Goal: Task Accomplishment & Management: Manage account settings

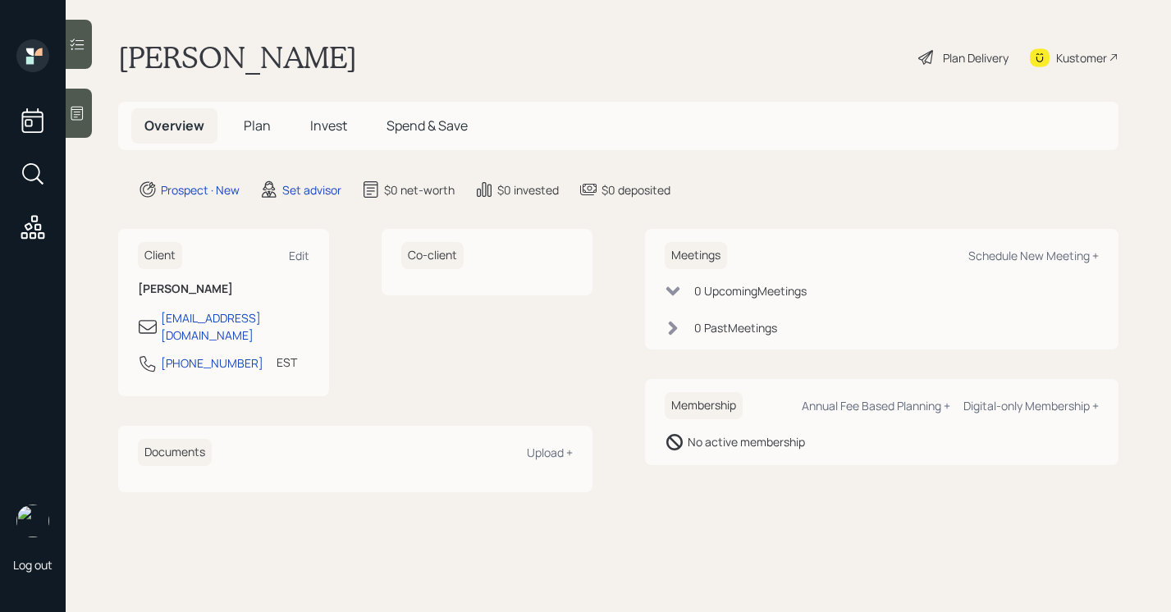
click at [81, 121] on icon at bounding box center [77, 113] width 16 height 16
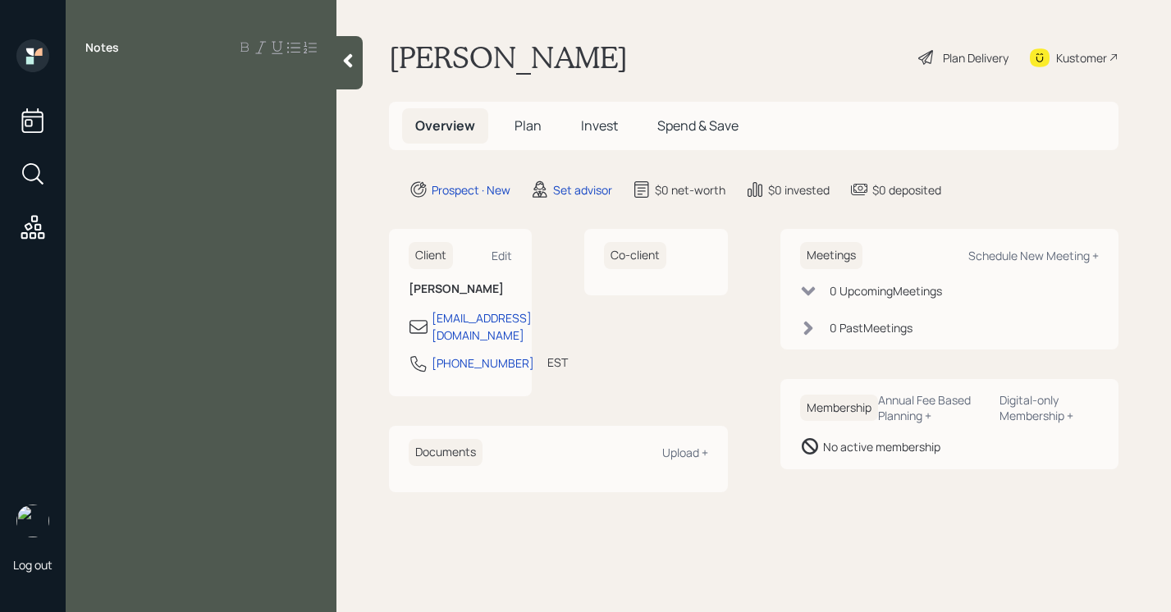
click at [349, 78] on div at bounding box center [349, 62] width 26 height 53
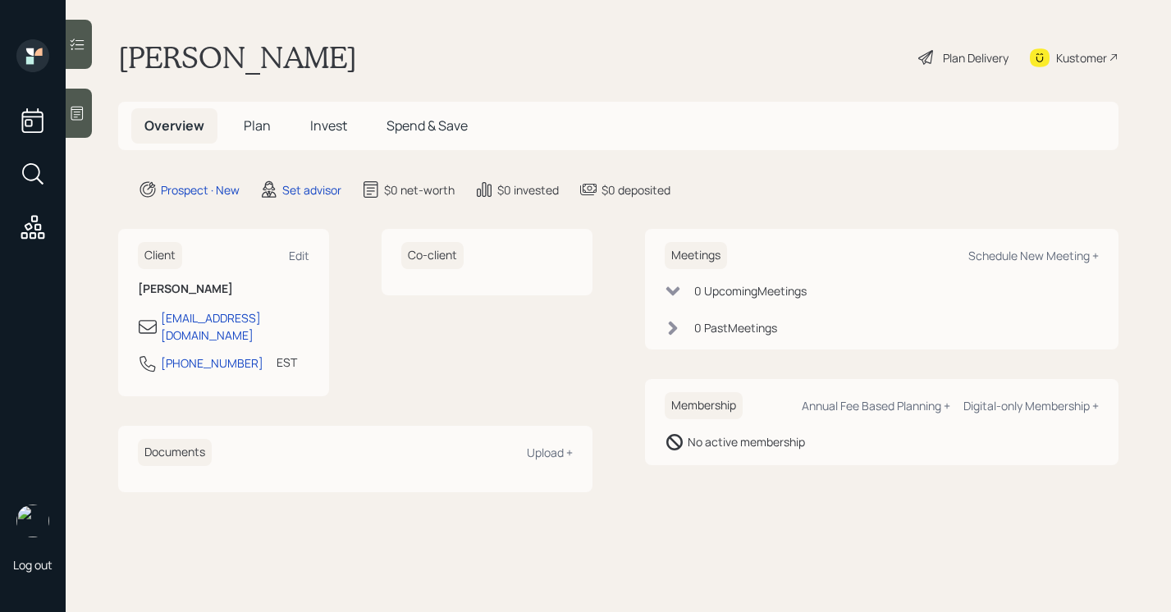
click at [80, 124] on div at bounding box center [79, 113] width 26 height 49
click at [83, 113] on icon at bounding box center [77, 114] width 12 height 14
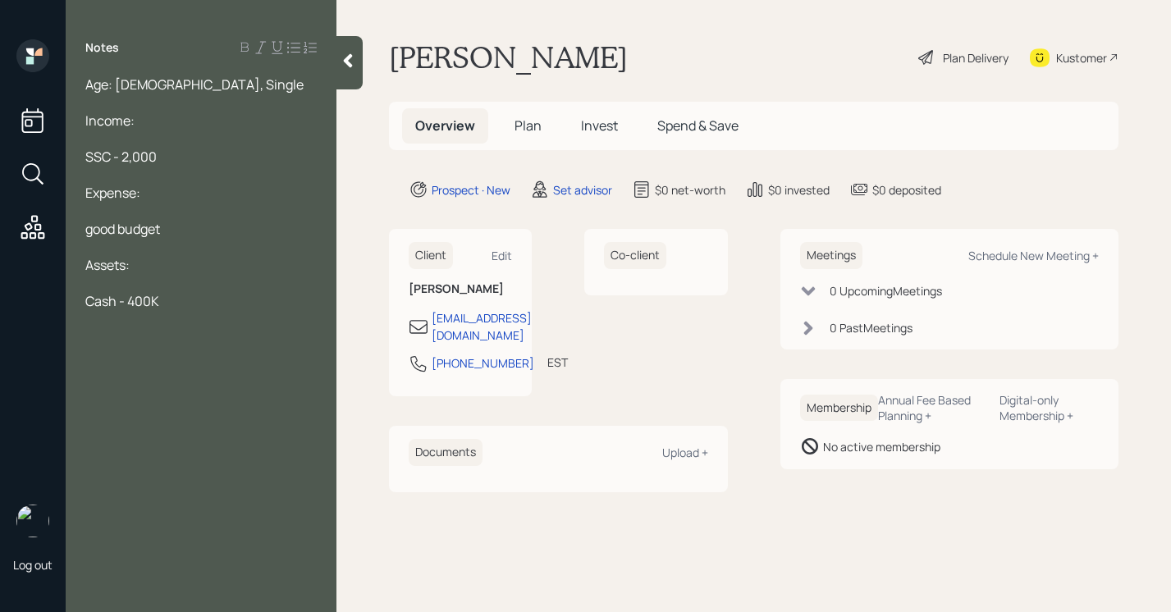
click at [185, 239] on div at bounding box center [200, 247] width 231 height 18
click at [185, 233] on div "good budget" at bounding box center [200, 229] width 231 height 18
click at [193, 306] on div "Cash - 400K" at bounding box center [200, 301] width 231 height 18
click at [184, 224] on div "good budget" at bounding box center [200, 229] width 231 height 18
click at [187, 294] on div "Cash - 400K" at bounding box center [200, 301] width 231 height 18
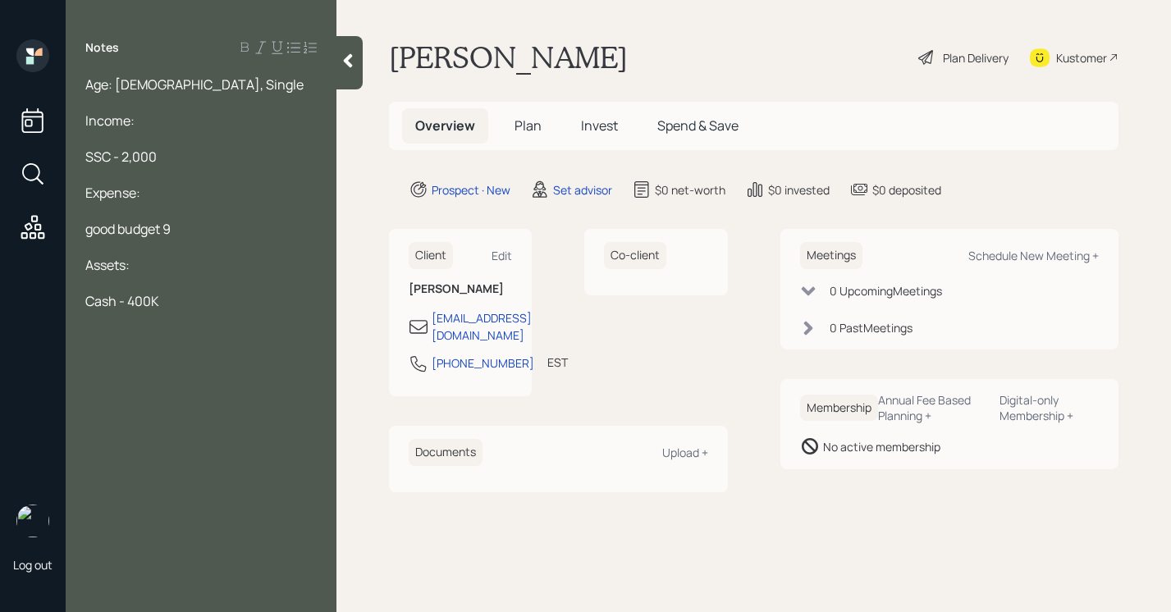
click at [192, 222] on div "good budget 9" at bounding box center [200, 229] width 231 height 18
click at [222, 304] on div "Cash - 400K" at bounding box center [200, 301] width 231 height 18
click at [182, 288] on div at bounding box center [200, 283] width 231 height 18
click at [183, 300] on div "Cash - 400K" at bounding box center [200, 301] width 231 height 18
click at [202, 340] on span "Primary Residence - 250K" at bounding box center [162, 337] width 154 height 18
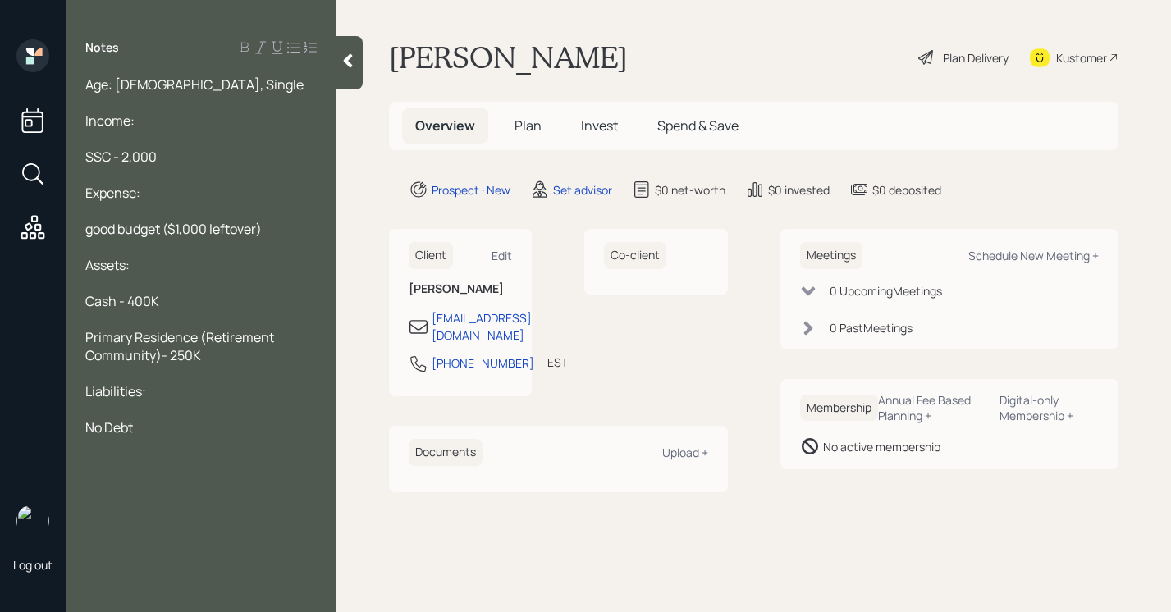
click at [213, 393] on div "Liabilities:" at bounding box center [200, 391] width 231 height 18
click at [179, 225] on span "good budget ($1,000 leftover)" at bounding box center [173, 229] width 176 height 18
click at [195, 160] on div "SSC - 2,000" at bounding box center [200, 157] width 231 height 18
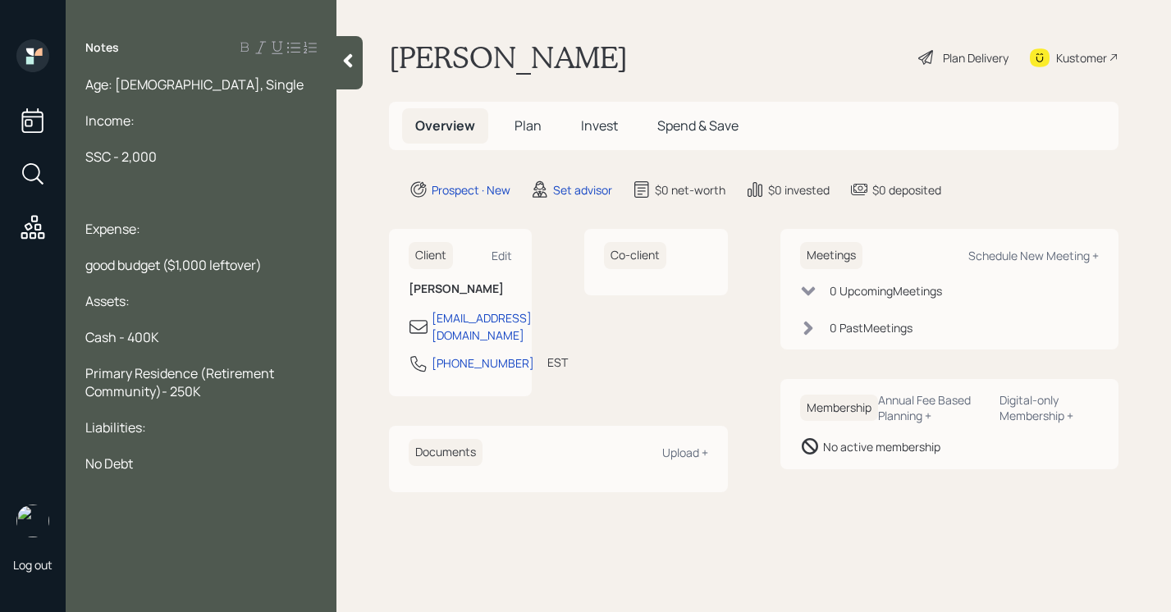
click at [82, 77] on div "Age: 89, Single Income: SSC - 2,000 Expense: good budget ($1,000 leftover) Asse…" at bounding box center [201, 300] width 271 height 451
click at [89, 84] on span "Age: 89, Single" at bounding box center [194, 84] width 218 height 18
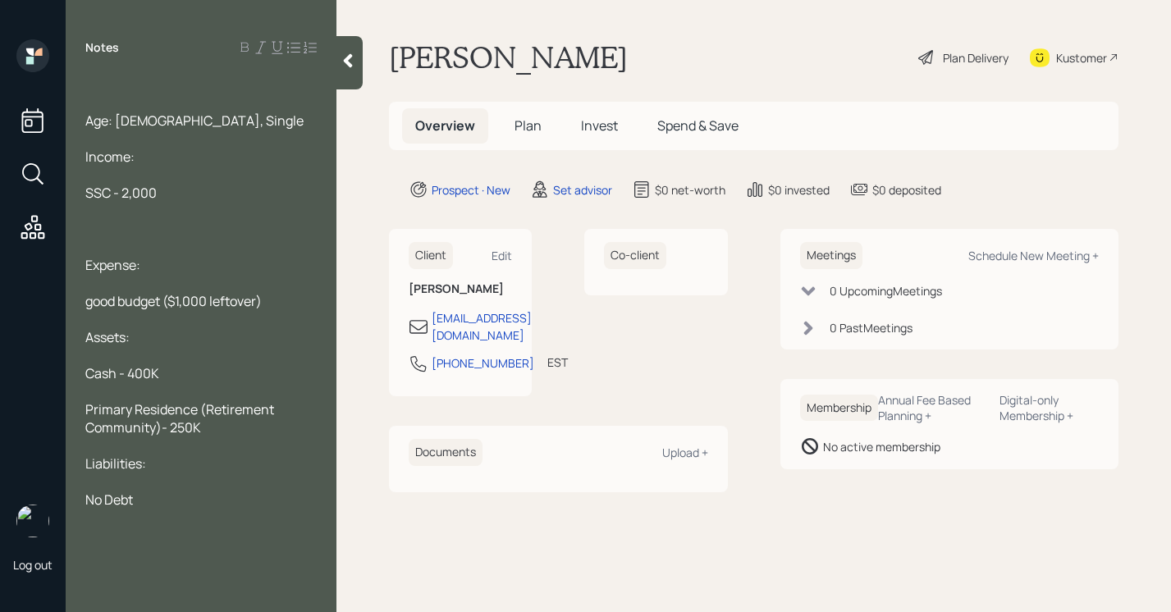
click at [112, 91] on div at bounding box center [200, 84] width 231 height 18
click at [117, 236] on div at bounding box center [200, 229] width 231 height 18
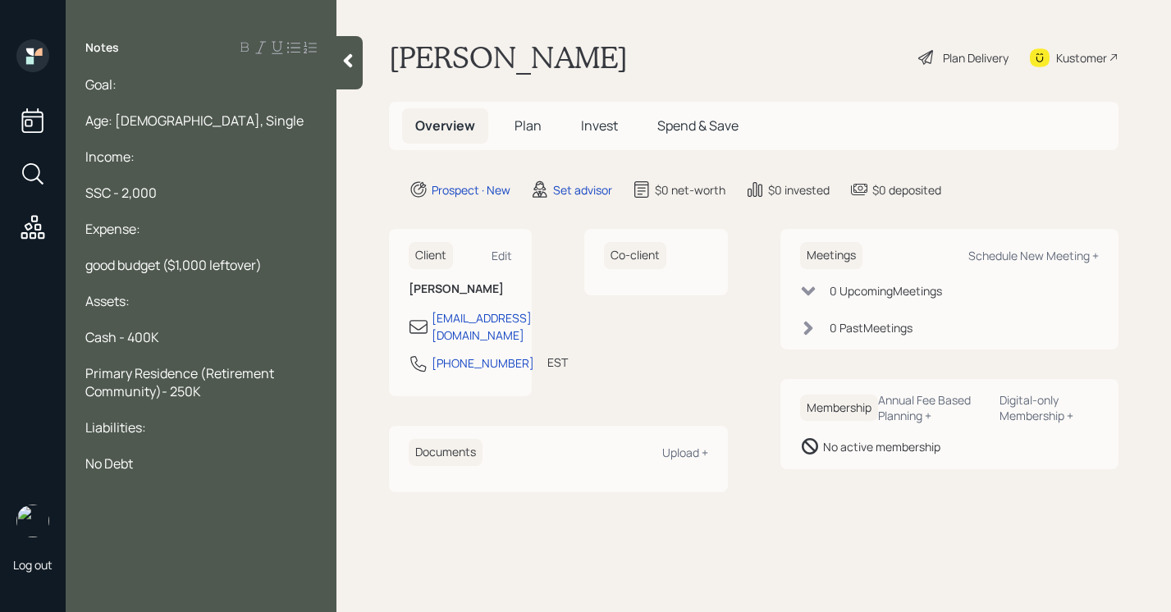
click at [149, 86] on div "Goal:" at bounding box center [200, 84] width 231 height 18
click at [355, 61] on icon at bounding box center [348, 61] width 16 height 16
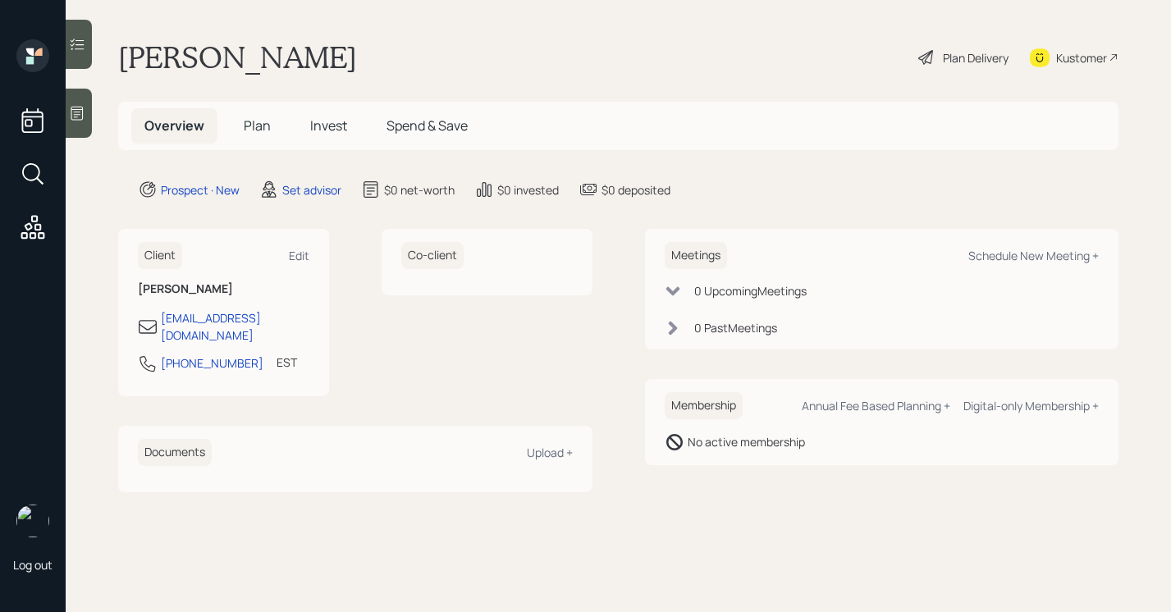
drag, startPoint x: 1004, startPoint y: 248, endPoint x: 1047, endPoint y: 267, distance: 47.4
click at [1004, 248] on div "Schedule New Meeting +" at bounding box center [1033, 256] width 130 height 16
select select "round-robin"
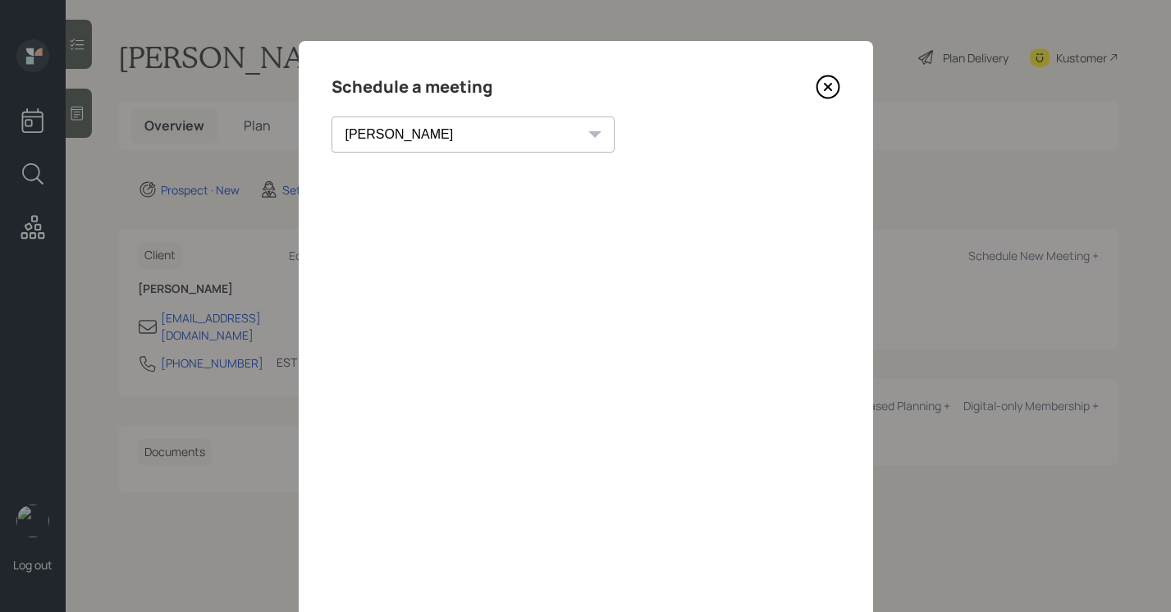
scroll to position [53, 0]
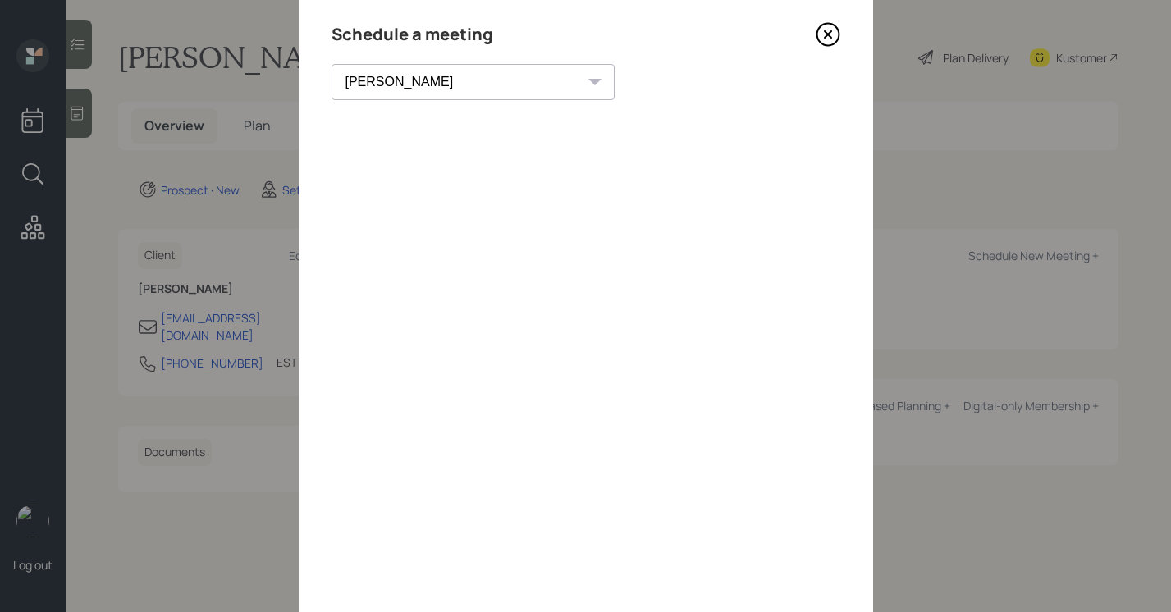
click at [823, 39] on icon at bounding box center [828, 34] width 25 height 25
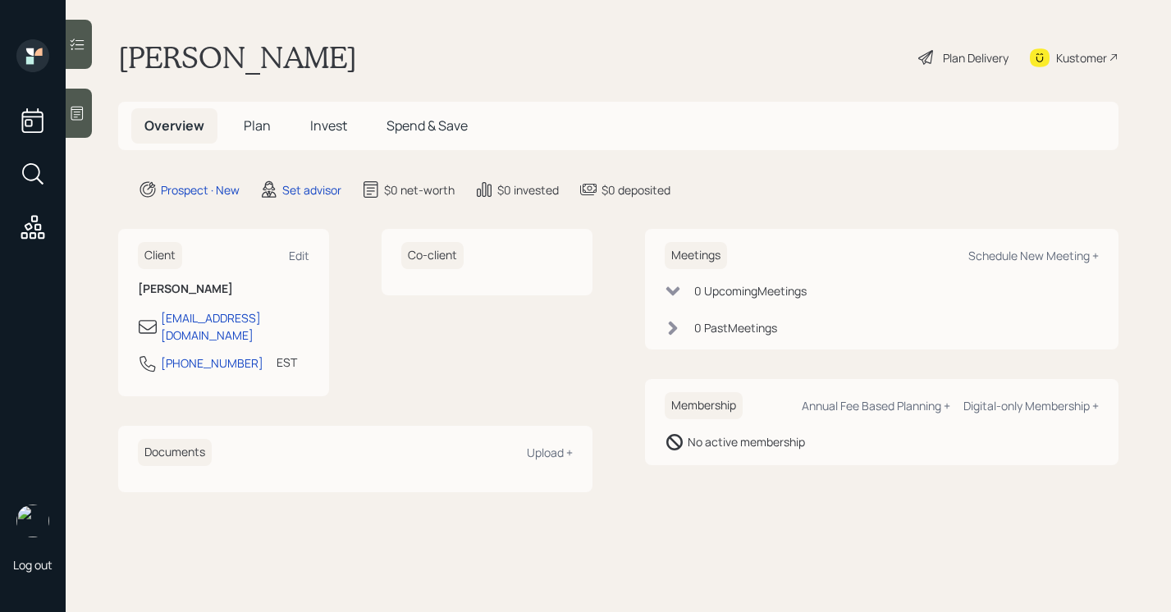
click at [1078, 59] on div "Kustomer" at bounding box center [1081, 57] width 51 height 17
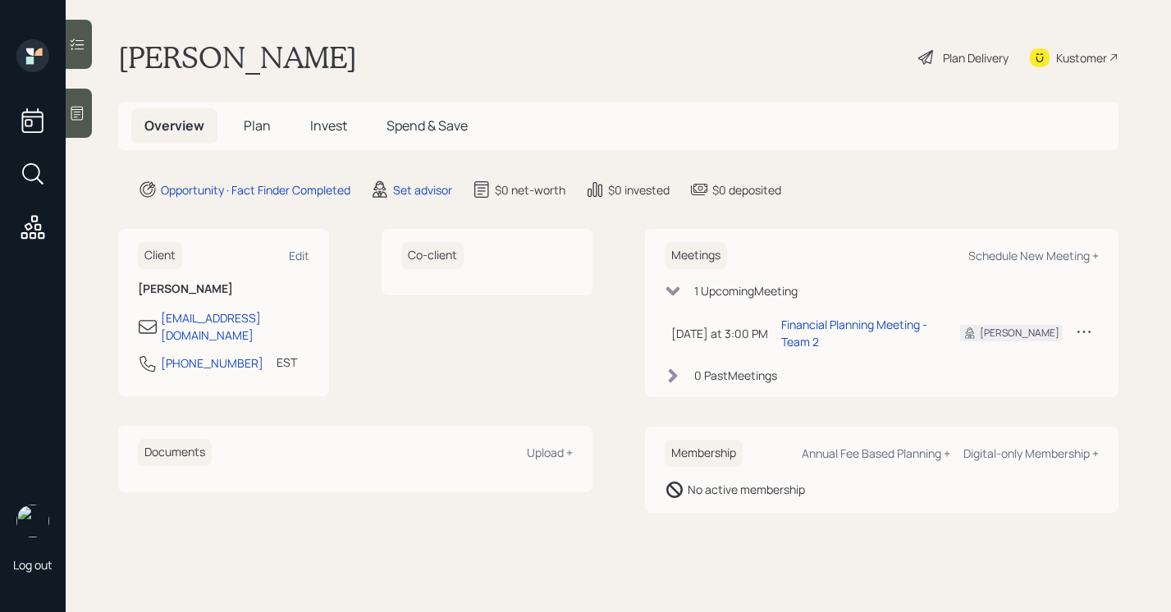
click at [75, 109] on icon at bounding box center [77, 114] width 12 height 14
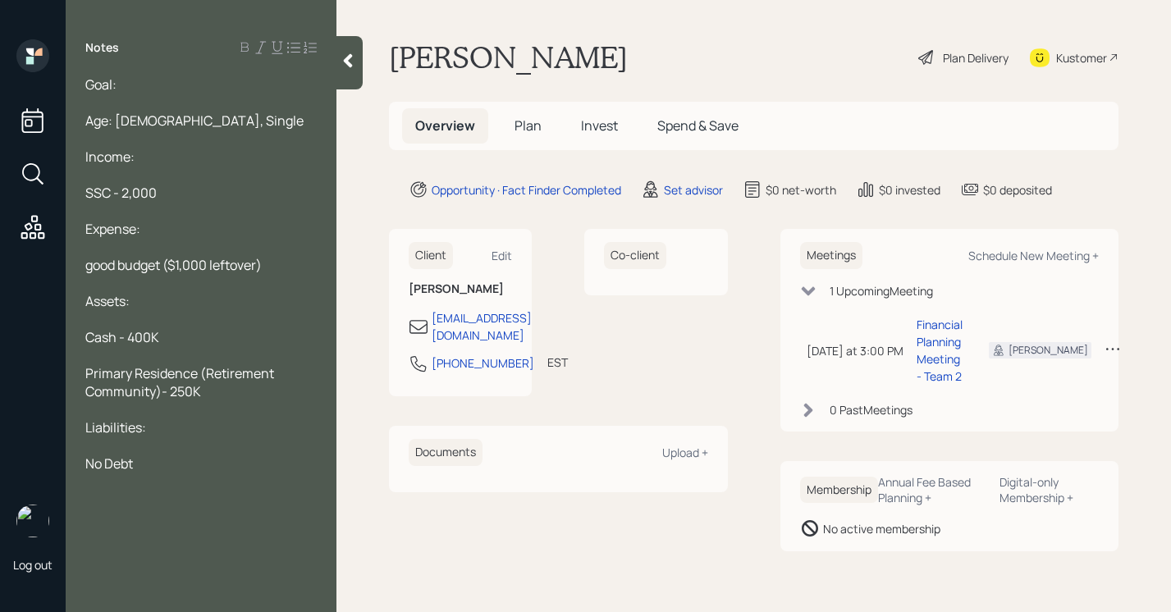
click at [165, 94] on div at bounding box center [200, 103] width 231 height 18
click at [165, 81] on div "Goal:" at bounding box center [200, 84] width 231 height 18
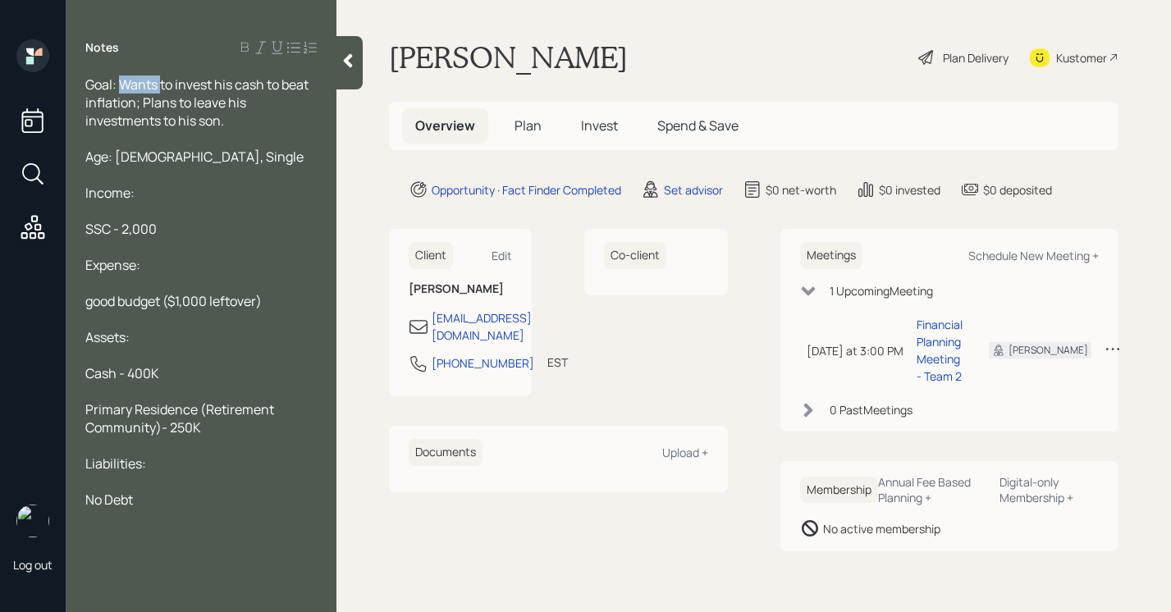
drag, startPoint x: 160, startPoint y: 89, endPoint x: 121, endPoint y: 85, distance: 39.6
click at [121, 85] on span "Goal: Wants to invest his cash to beat inflation; Plans to leave his investment…" at bounding box center [198, 102] width 226 height 54
click at [288, 121] on div "Goal: Looking for an advisor to invest his cash to beat inflation; Plans to lea…" at bounding box center [200, 102] width 231 height 54
click at [217, 153] on div "Age: 89, Single" at bounding box center [200, 157] width 231 height 18
click at [217, 176] on div at bounding box center [200, 175] width 231 height 18
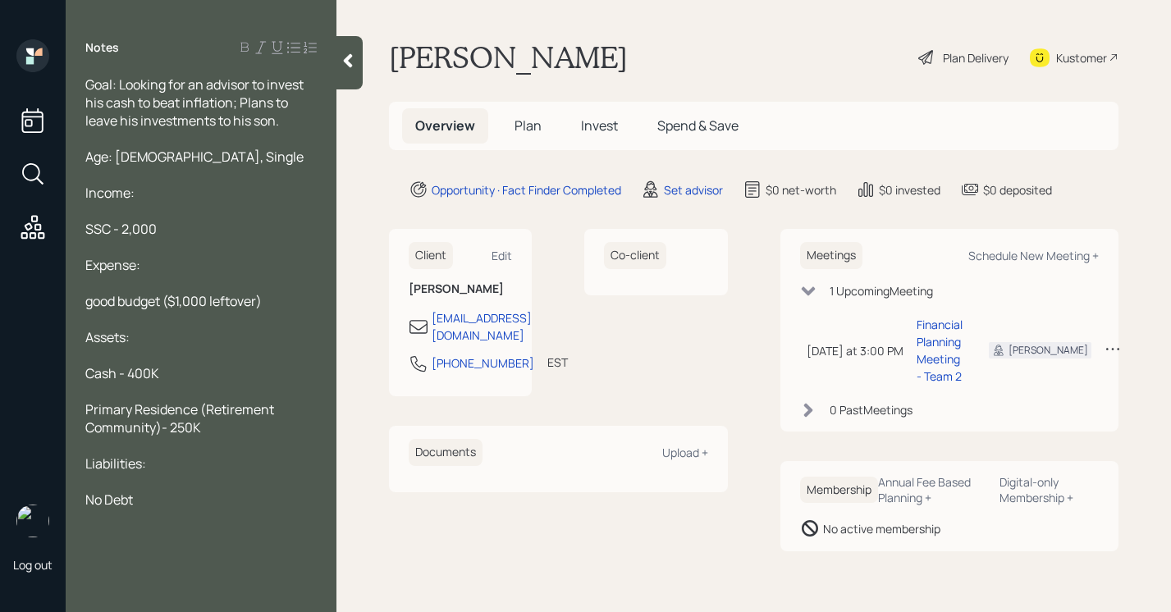
click at [338, 66] on div at bounding box center [349, 62] width 26 height 53
